Goal: Book appointment/travel/reservation

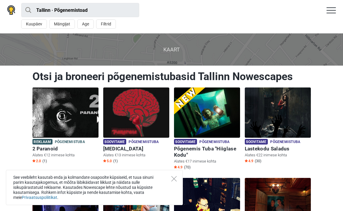
scroll to position [2, 0]
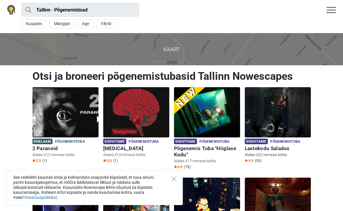
click at [292, 132] on img at bounding box center [278, 112] width 66 height 50
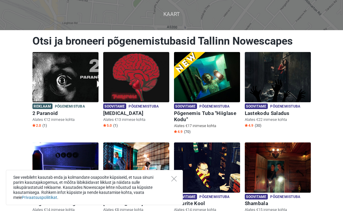
scroll to position [45, 0]
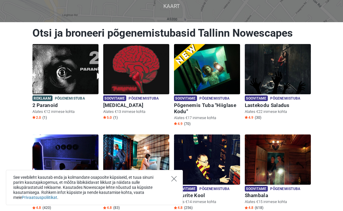
click at [176, 181] on icon "Close" at bounding box center [174, 178] width 5 height 5
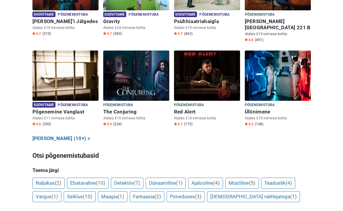
scroll to position [304, 0]
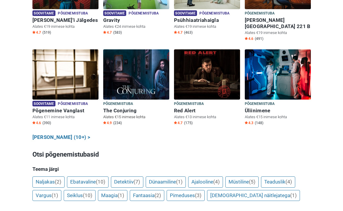
click at [146, 76] on img at bounding box center [136, 74] width 66 height 50
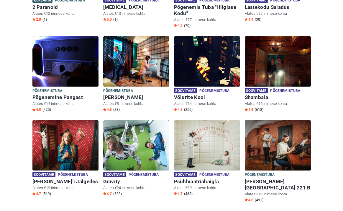
scroll to position [150, 0]
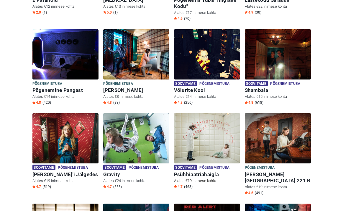
click at [222, 133] on img at bounding box center [207, 138] width 66 height 50
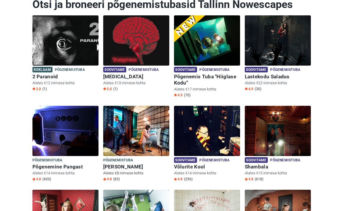
scroll to position [74, 0]
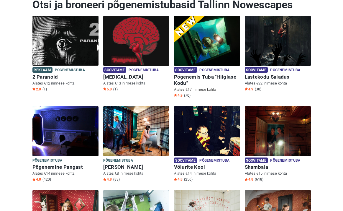
click at [219, 49] on img at bounding box center [207, 41] width 66 height 50
click at [146, 42] on img at bounding box center [136, 41] width 66 height 50
click at [149, 52] on img at bounding box center [136, 41] width 66 height 50
click at [297, 30] on img at bounding box center [278, 41] width 66 height 50
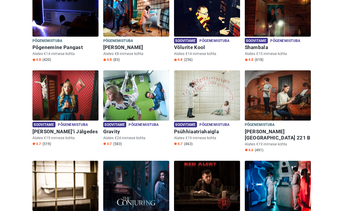
scroll to position [183, 0]
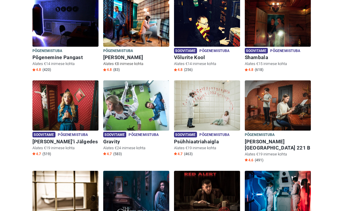
click at [148, 20] on img at bounding box center [136, 21] width 66 height 50
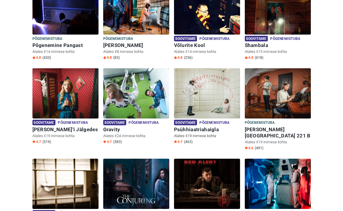
scroll to position [197, 0]
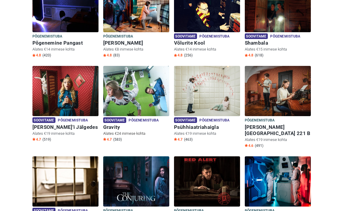
click at [159, 96] on img at bounding box center [136, 91] width 66 height 50
click at [137, 99] on img at bounding box center [136, 91] width 66 height 50
click at [113, 106] on img at bounding box center [136, 91] width 66 height 50
click at [118, 117] on span "Soovitame" at bounding box center [114, 120] width 23 height 6
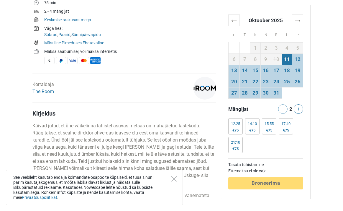
scroll to position [219, 0]
click at [298, 110] on icon at bounding box center [298, 108] width 3 height 3
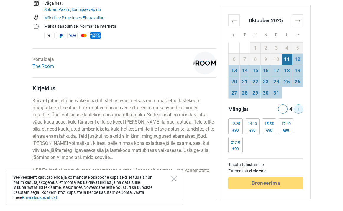
scroll to position [245, 0]
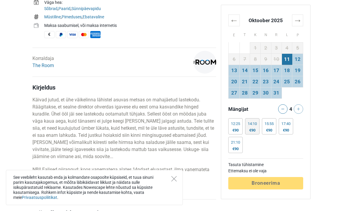
click at [251, 128] on div "€90" at bounding box center [252, 130] width 9 height 5
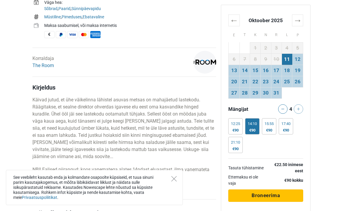
click at [275, 193] on span "Broneerima" at bounding box center [266, 195] width 28 height 6
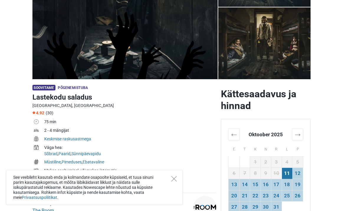
scroll to position [99, 0]
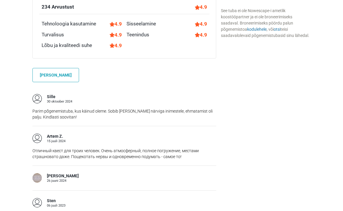
scroll to position [437, 0]
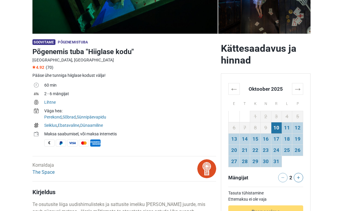
scroll to position [95, 0]
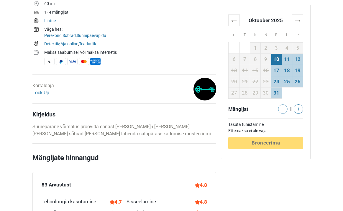
scroll to position [222, 0]
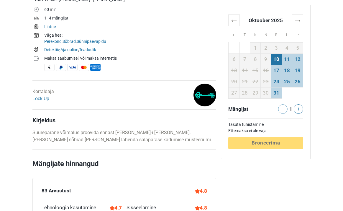
click at [277, 59] on td "10" at bounding box center [276, 58] width 11 height 11
click at [296, 112] on button at bounding box center [298, 108] width 9 height 9
click at [273, 145] on div "Tasuta tühistamine Ettemaksu ei ole vaja Töötlemine Broneerima" at bounding box center [265, 133] width 75 height 31
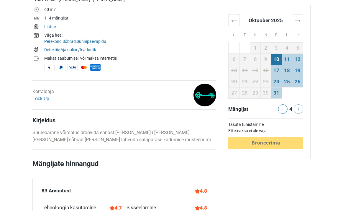
click at [273, 145] on div "Tasuta tühistamine Ettemaksu ei ole vaja Töötlemine Broneerima" at bounding box center [265, 133] width 75 height 31
click at [282, 60] on td "11" at bounding box center [287, 58] width 11 height 11
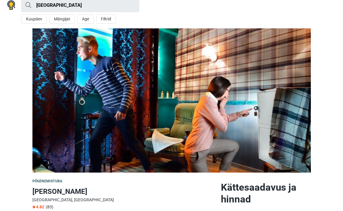
scroll to position [0, 0]
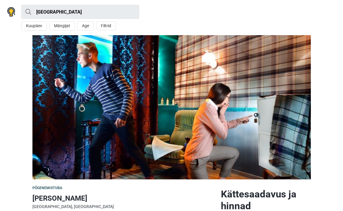
click at [160, 117] on img at bounding box center [171, 107] width 279 height 144
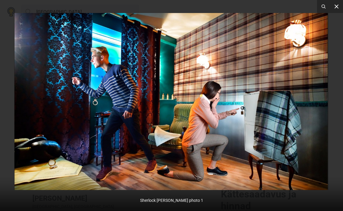
click at [337, 7] on icon at bounding box center [337, 6] width 4 height 4
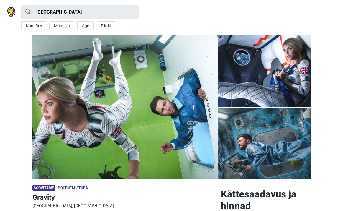
scroll to position [8, 0]
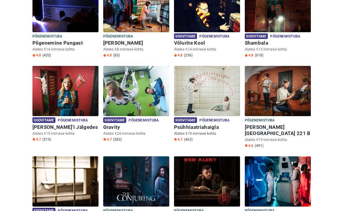
scroll to position [197, 0]
click at [141, 101] on img at bounding box center [136, 91] width 66 height 50
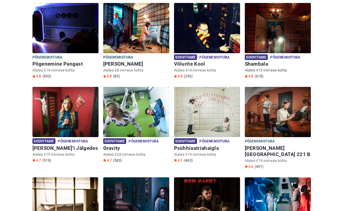
scroll to position [0, 0]
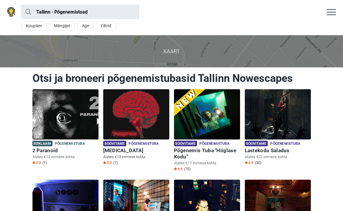
click at [150, 100] on img at bounding box center [136, 114] width 66 height 50
click at [279, 110] on img at bounding box center [278, 114] width 66 height 50
click at [138, 94] on img at bounding box center [136, 114] width 66 height 50
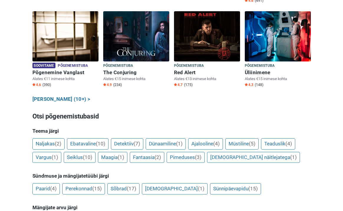
scroll to position [342, 0]
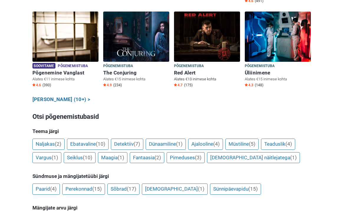
click at [209, 34] on img at bounding box center [207, 37] width 66 height 50
click at [64, 36] on img at bounding box center [65, 37] width 66 height 50
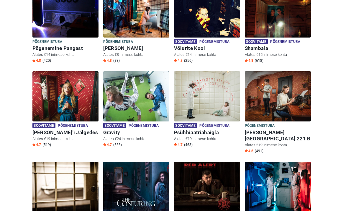
scroll to position [192, 0]
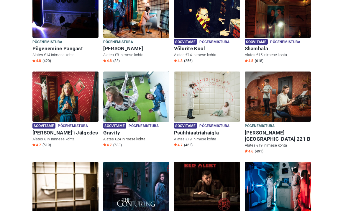
click at [152, 89] on img at bounding box center [136, 96] width 66 height 50
click at [135, 95] on img at bounding box center [136, 96] width 66 height 50
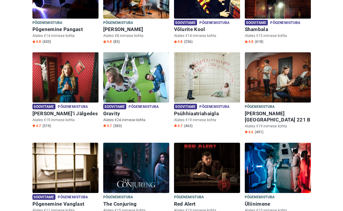
scroll to position [211, 0]
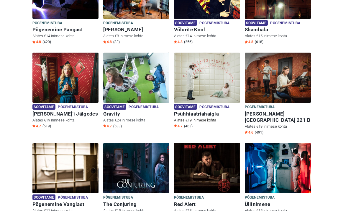
click at [195, 74] on img at bounding box center [207, 78] width 66 height 50
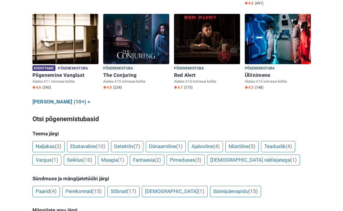
scroll to position [334, 0]
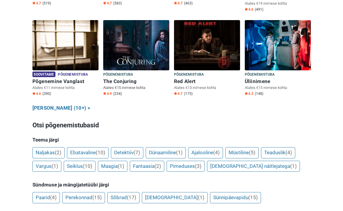
click at [138, 44] on img at bounding box center [136, 45] width 66 height 50
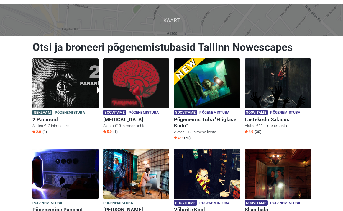
scroll to position [0, 0]
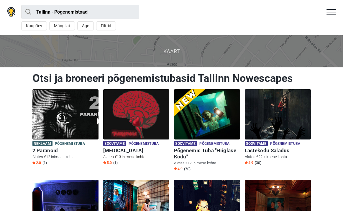
click at [121, 125] on img at bounding box center [136, 114] width 66 height 50
click at [275, 109] on img at bounding box center [278, 114] width 66 height 50
click at [200, 114] on img at bounding box center [207, 114] width 66 height 50
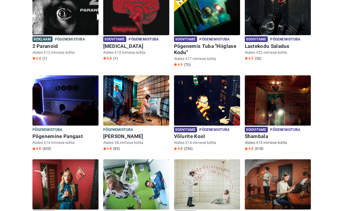
scroll to position [107, 0]
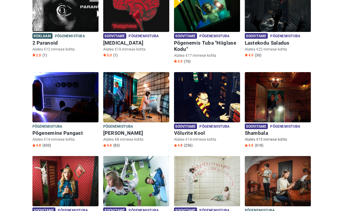
click at [282, 112] on img at bounding box center [278, 97] width 66 height 50
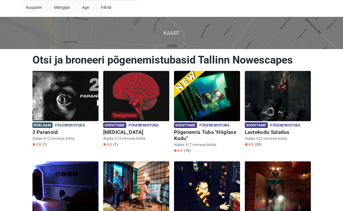
scroll to position [19, 0]
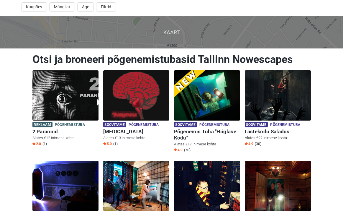
click at [278, 100] on img at bounding box center [278, 95] width 66 height 50
click at [269, 113] on img at bounding box center [278, 95] width 66 height 50
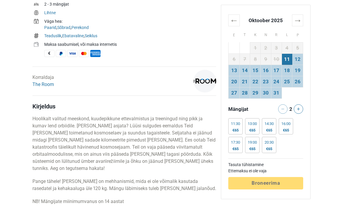
scroll to position [237, 0]
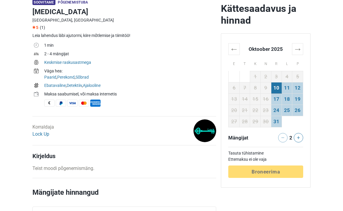
scroll to position [186, 0]
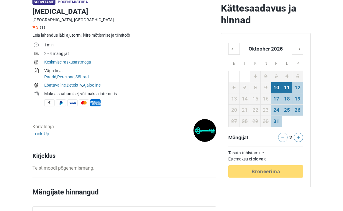
click at [288, 87] on td "11" at bounding box center [287, 87] width 11 height 11
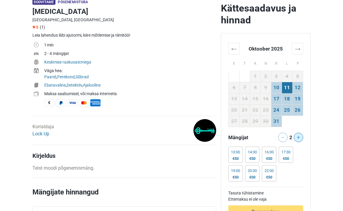
click at [298, 137] on icon at bounding box center [298, 137] width 3 height 3
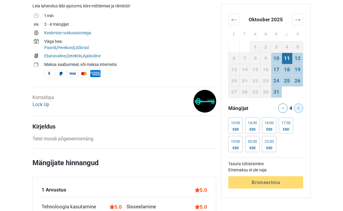
scroll to position [218, 0]
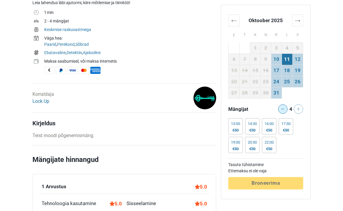
click at [280, 110] on button at bounding box center [282, 108] width 9 height 9
click at [280, 110] on div at bounding box center [281, 108] width 10 height 9
click at [299, 109] on icon at bounding box center [298, 108] width 3 height 3
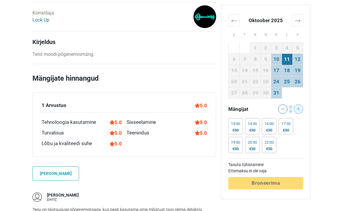
scroll to position [298, 0]
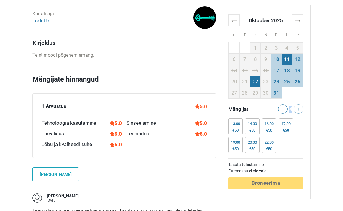
click at [253, 84] on td "22" at bounding box center [255, 81] width 11 height 11
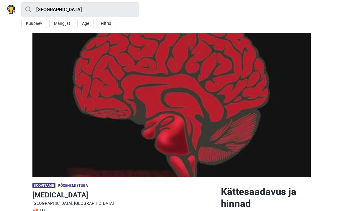
scroll to position [0, 0]
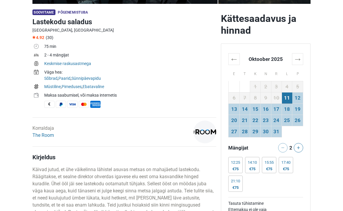
scroll to position [166, 0]
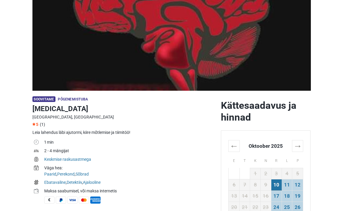
scroll to position [89, 0]
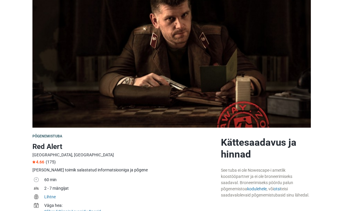
scroll to position [49, 0]
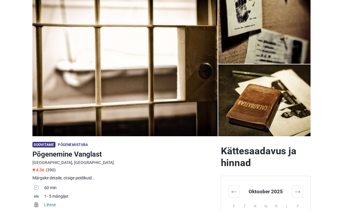
scroll to position [24, 0]
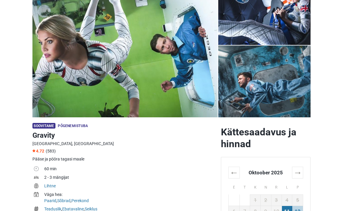
scroll to position [40, 0]
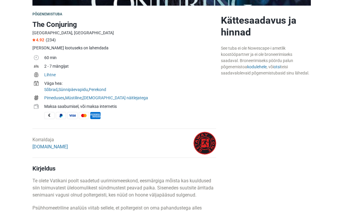
scroll to position [174, 0]
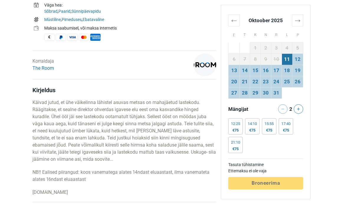
scroll to position [241, 0]
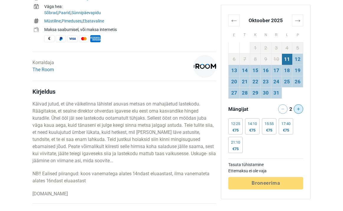
click at [295, 106] on button at bounding box center [298, 108] width 9 height 9
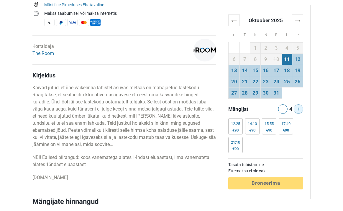
scroll to position [258, 0]
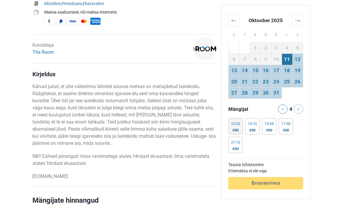
click at [235, 129] on div "€90" at bounding box center [235, 130] width 9 height 5
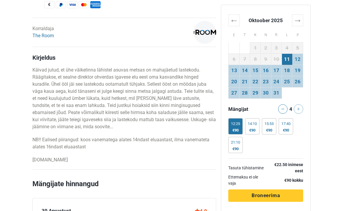
scroll to position [275, 0]
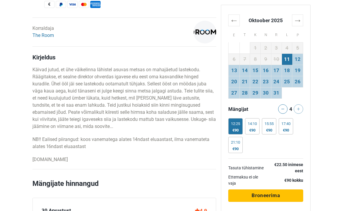
click at [257, 197] on span "Broneerima" at bounding box center [266, 195] width 28 height 6
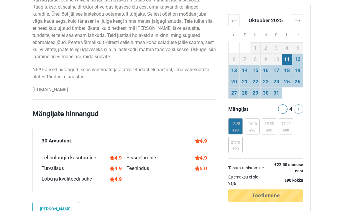
scroll to position [364, 0]
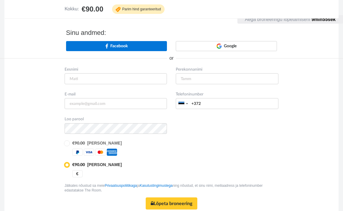
scroll to position [64, 0]
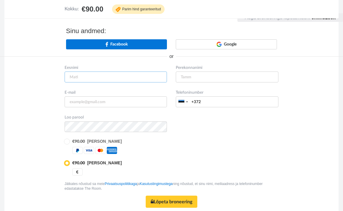
click at [121, 81] on input "text" at bounding box center [116, 76] width 103 height 11
type input "[PERSON_NAME]"
type input "Pikat"
type input "[EMAIL_ADDRESS][DOMAIN_NAME]"
type input "56210070"
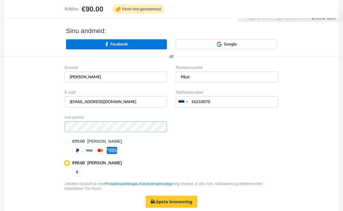
scroll to position [91, 0]
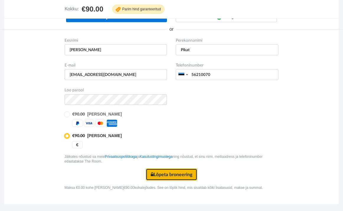
click at [170, 175] on button "Lõpeta broneering Turvaline makse" at bounding box center [172, 174] width 52 height 12
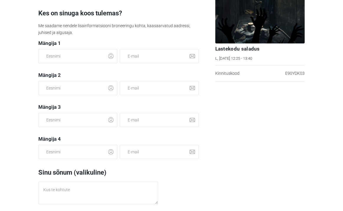
scroll to position [41, 0]
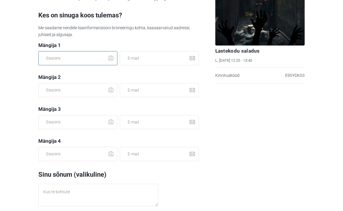
click at [82, 64] on input "text" at bounding box center [77, 58] width 79 height 14
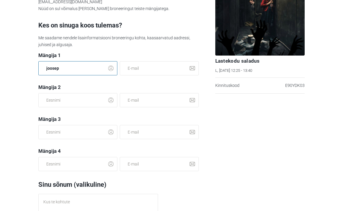
scroll to position [27, 0]
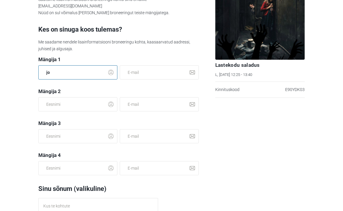
type input "j"
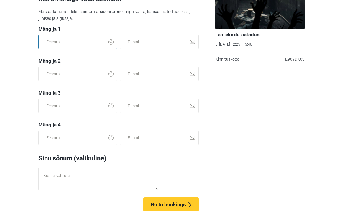
scroll to position [67, 0]
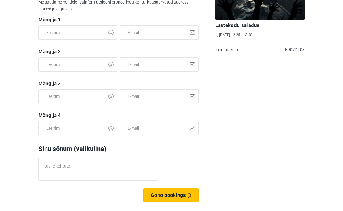
click at [173, 196] on span "Go to bookings" at bounding box center [168, 195] width 35 height 6
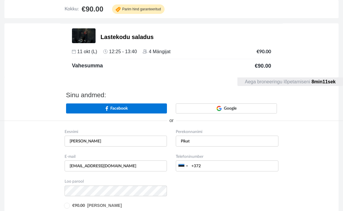
scroll to position [91, 0]
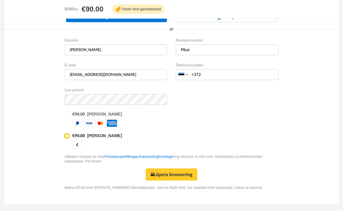
click at [109, 106] on div "Loo parool" at bounding box center [171, 98] width 223 height 25
click at [177, 174] on button "Lõpeta broneering Turvaline makse" at bounding box center [172, 174] width 52 height 12
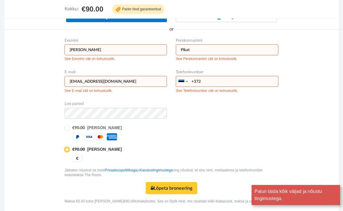
click at [208, 85] on input "+372" at bounding box center [227, 81] width 103 height 11
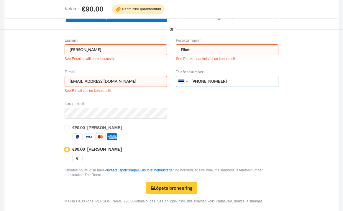
type input "+37256210070"
click at [197, 127] on div "€90.00 Maksan kohe" at bounding box center [172, 133] width 214 height 16
click at [172, 190] on button "Lõpeta broneering Turvaline makse" at bounding box center [172, 188] width 52 height 12
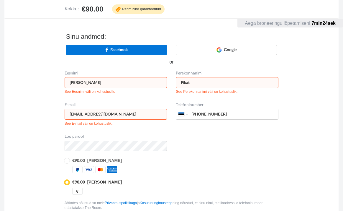
scroll to position [105, 0]
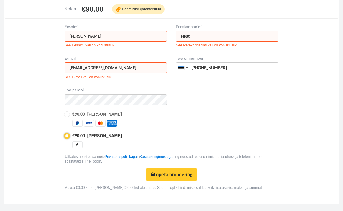
click at [67, 137] on input "radio" at bounding box center [67, 135] width 4 height 4
click at [159, 174] on button "Lõpeta broneering Turvaline makse" at bounding box center [172, 174] width 52 height 12
click at [157, 157] on link "Kasutustingimustega" at bounding box center [156, 156] width 33 height 4
click at [161, 175] on button "Lõpeta broneering Turvaline makse" at bounding box center [172, 174] width 52 height 12
click at [162, 175] on button "Lõpeta broneering Turvaline makse" at bounding box center [172, 174] width 52 height 12
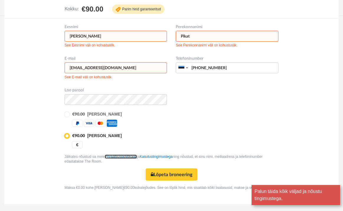
click at [124, 156] on link "Privaatsuspoliitikaga" at bounding box center [121, 156] width 32 height 4
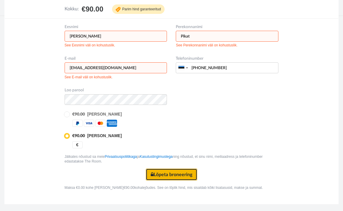
click at [173, 172] on button "Lõpeta broneering Turvaline makse" at bounding box center [172, 174] width 52 height 12
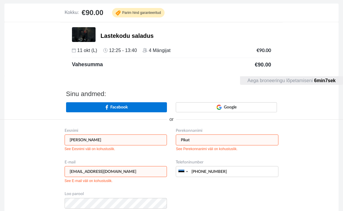
scroll to position [0, 0]
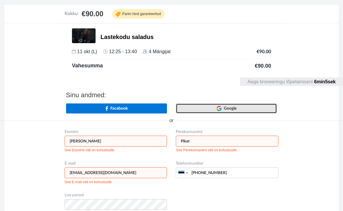
click at [201, 111] on link "Google" at bounding box center [226, 108] width 101 height 10
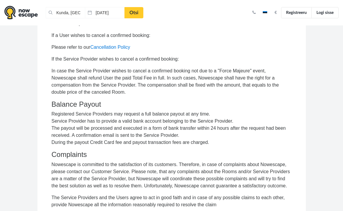
scroll to position [2364, 0]
